Goal: Navigation & Orientation: Find specific page/section

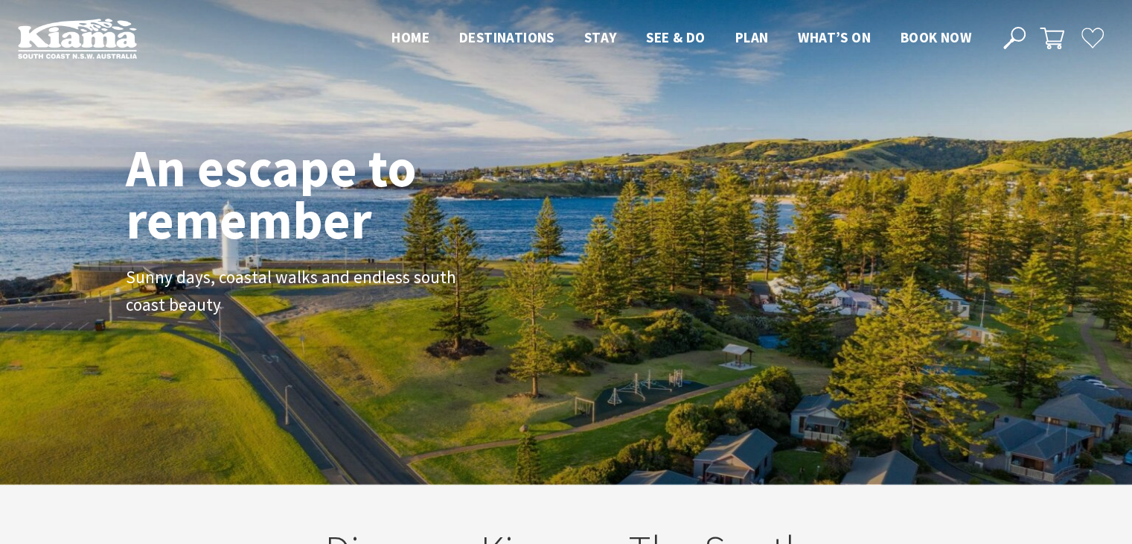
scroll to position [7, 7]
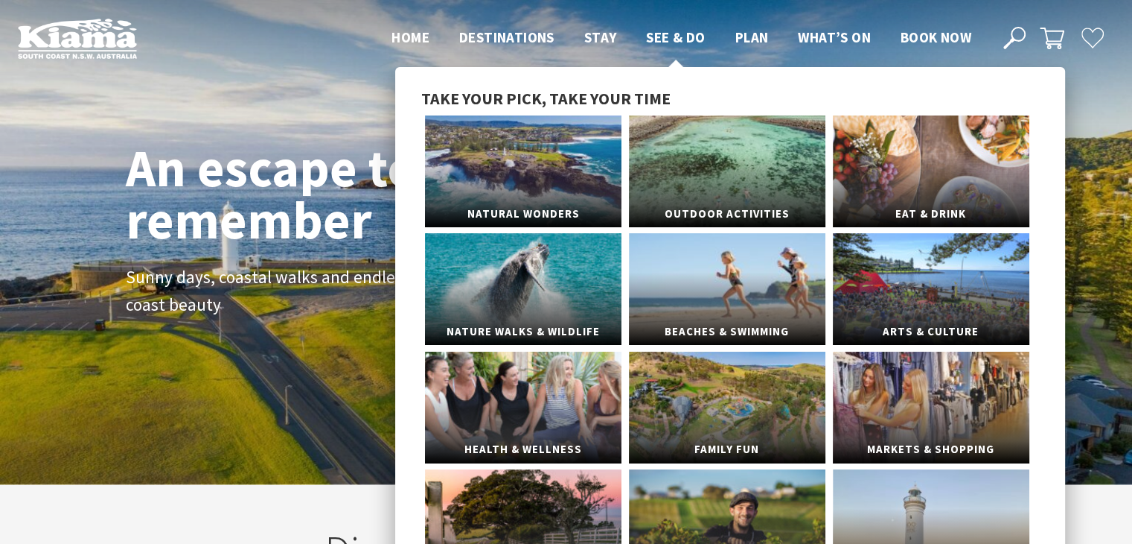
click at [671, 37] on span "See & Do" at bounding box center [675, 37] width 59 height 18
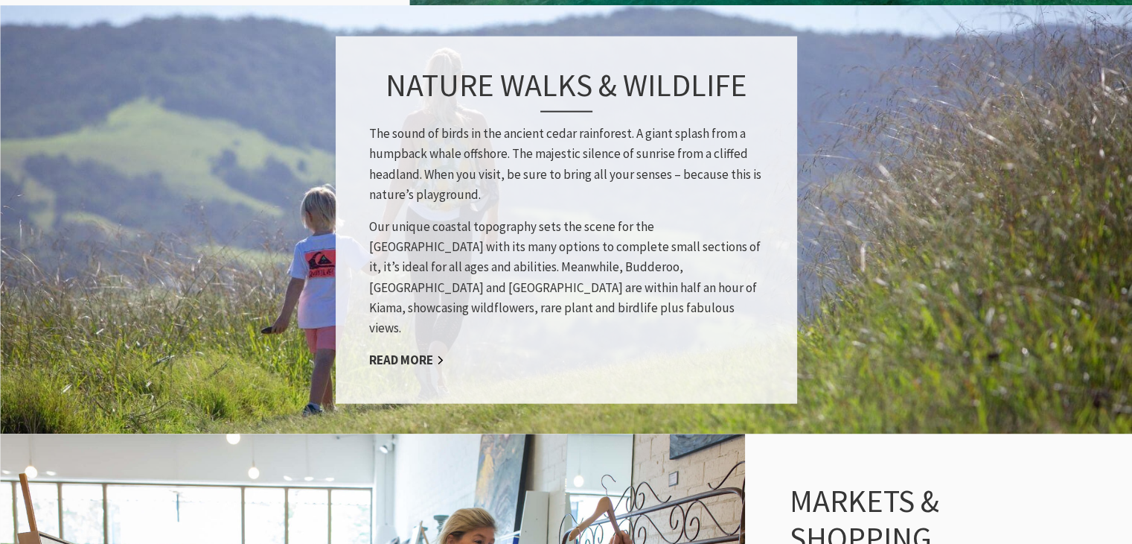
scroll to position [2010, 0]
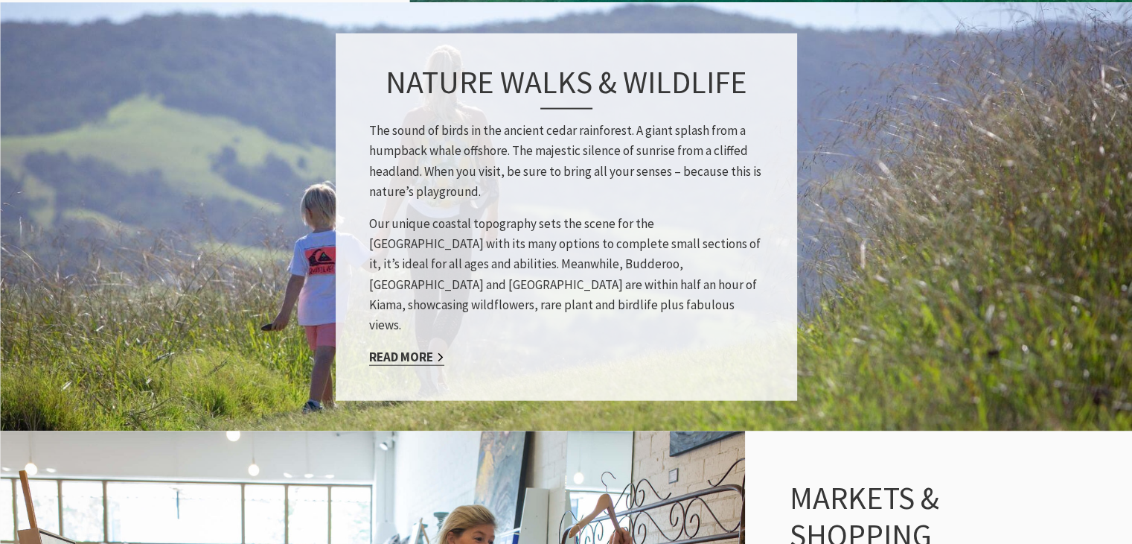
click at [423, 350] on link "Read More" at bounding box center [406, 356] width 75 height 17
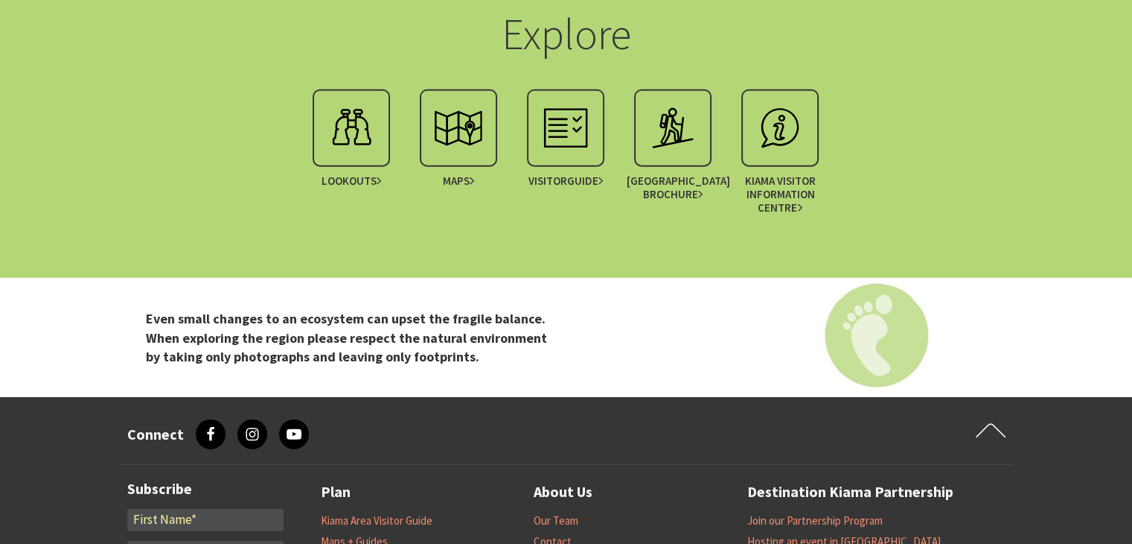
scroll to position [4095, 0]
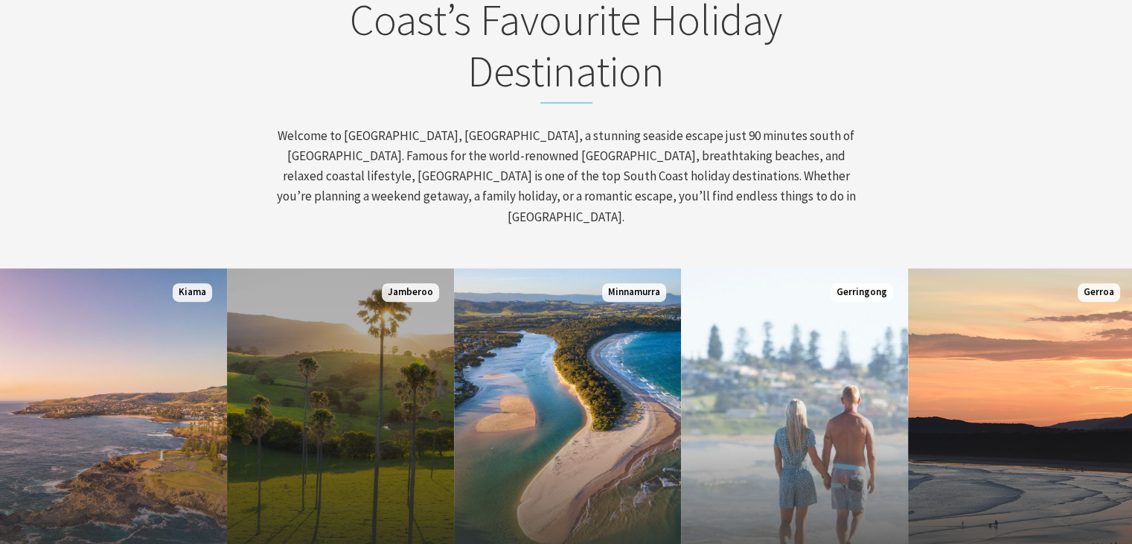
scroll to position [745, 0]
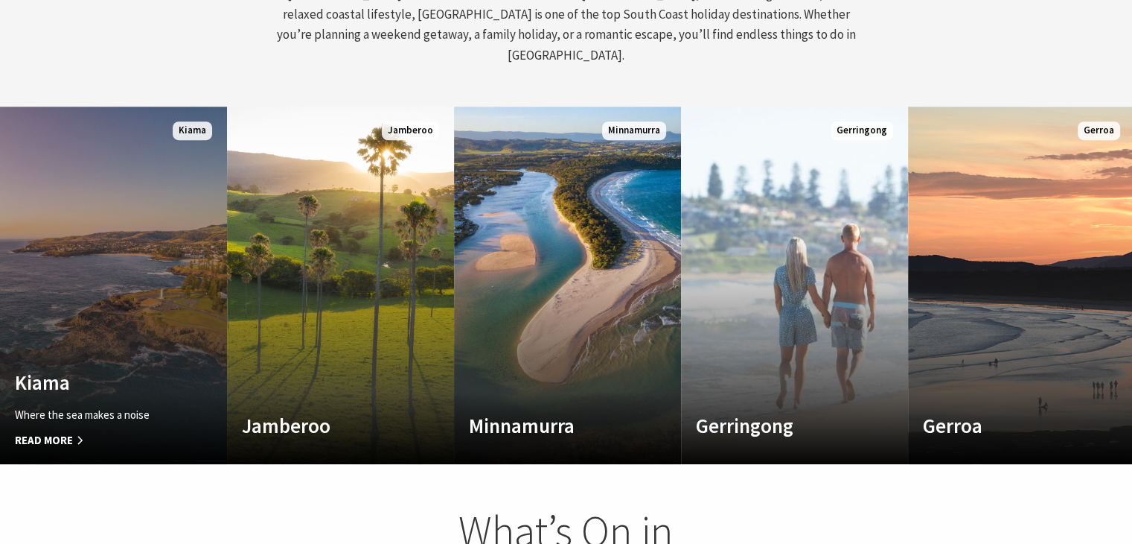
click at [117, 329] on link "Custom Image Used Kiama Where the sea makes a noise Read More Kiama" at bounding box center [113, 284] width 227 height 357
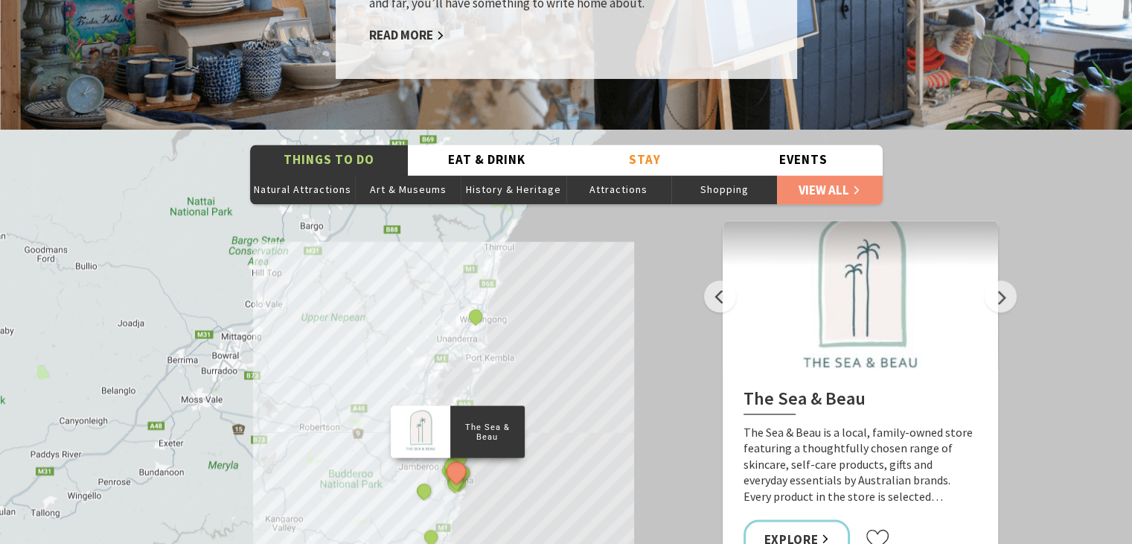
scroll to position [2606, 0]
